Goal: Book appointment/travel/reservation

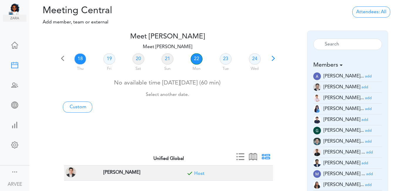
click at [197, 58] on link "22" at bounding box center [197, 58] width 12 height 11
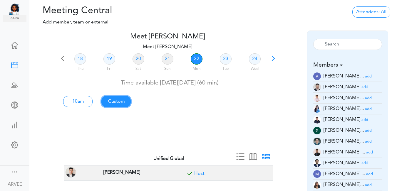
click at [120, 102] on link "Custom" at bounding box center [115, 101] width 29 height 11
type input "Meet [PERSON_NAME]"
type input "[URL][DOMAIN_NAME][SECURITY_DATA]"
type input "[DATE]T10:00"
type input "[DATE]T11:00"
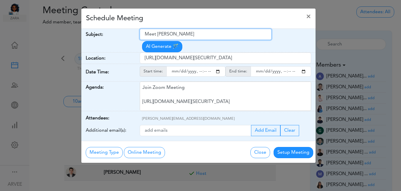
drag, startPoint x: 147, startPoint y: 35, endPoint x: 194, endPoint y: 36, distance: 47.6
click at [194, 36] on input "Meet [PERSON_NAME]" at bounding box center [206, 34] width 132 height 11
paste input "arissa - Discussions"
type input "[PERSON_NAME] - Discussions"
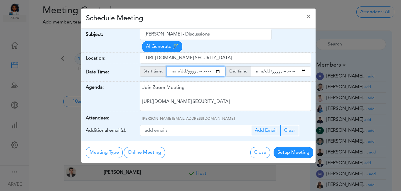
click at [218, 66] on input "starttime" at bounding box center [196, 71] width 59 height 10
click at [198, 66] on input "starttime" at bounding box center [196, 71] width 59 height 10
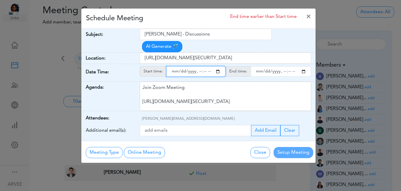
type input "[DATE]T20:00"
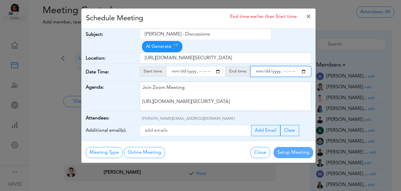
click at [303, 66] on input "endtime" at bounding box center [281, 71] width 61 height 10
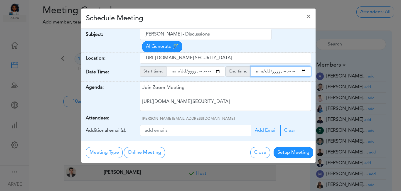
click at [283, 66] on input "endtime" at bounding box center [281, 71] width 61 height 10
type input "[DATE]T21:00"
click at [248, 18] on div "Schedule Meeting ×" at bounding box center [198, 19] width 234 height 20
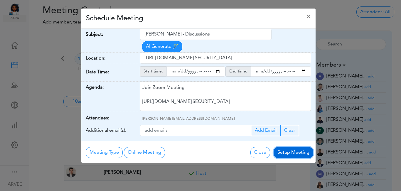
click at [295, 147] on button "Setup Meeting" at bounding box center [294, 152] width 40 height 11
